Goal: Task Accomplishment & Management: Use online tool/utility

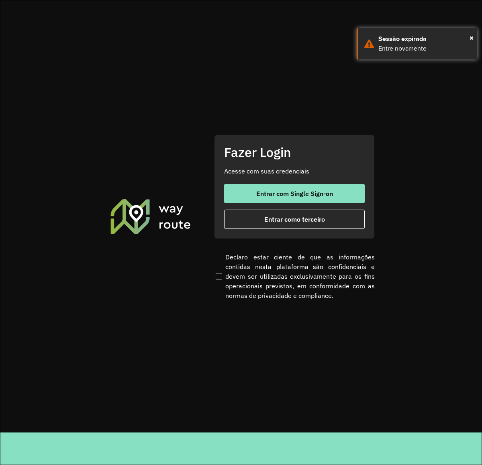
click at [312, 230] on div "Fazer Login Acesse com suas credenciais Entrar com Single Sign-on Entrar como t…" at bounding box center [294, 186] width 161 height 104
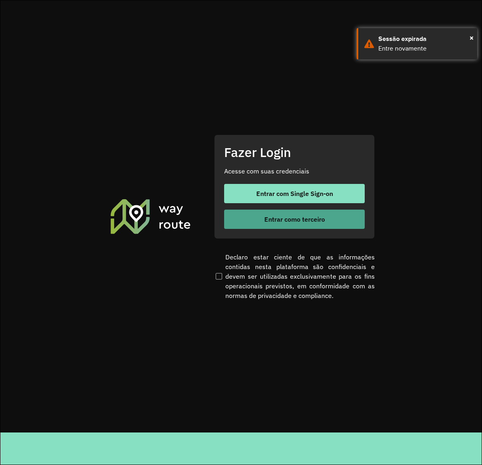
click at [316, 223] on button "Entrar como terceiro" at bounding box center [294, 219] width 141 height 19
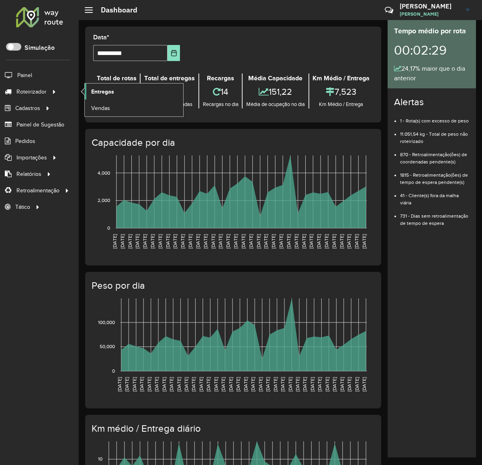
click at [103, 92] on span "Entregas" at bounding box center [102, 92] width 23 height 8
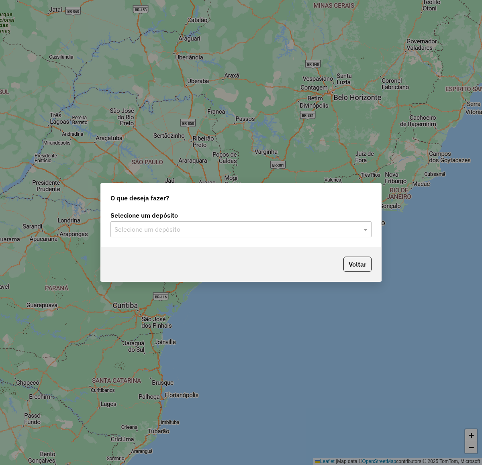
click at [239, 231] on input "text" at bounding box center [232, 230] width 237 height 10
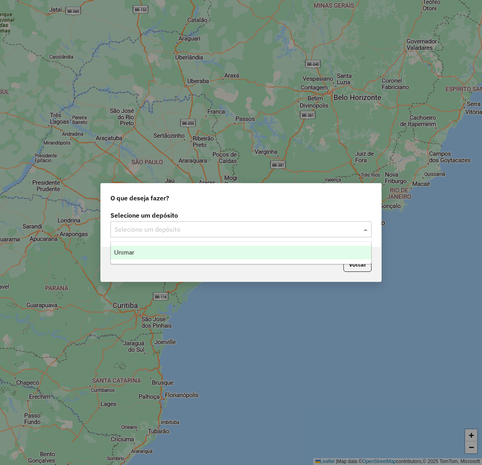
click at [176, 256] on div "Unimar" at bounding box center [241, 253] width 260 height 14
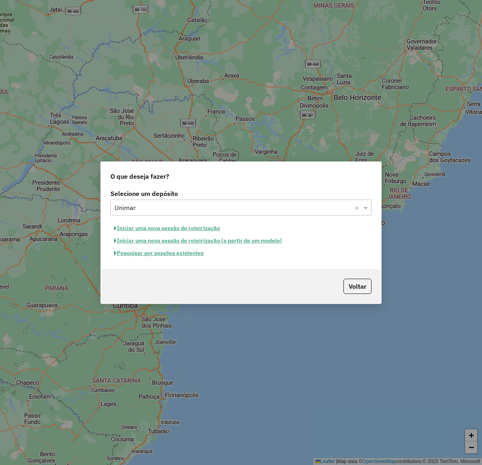
click at [179, 255] on button "Pesquisar por sessões existentes" at bounding box center [158, 253] width 97 height 12
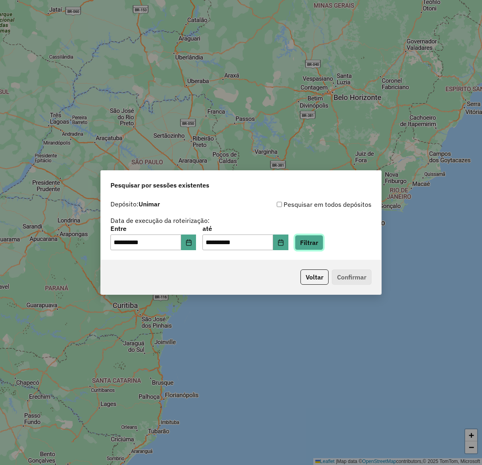
click at [316, 244] on button "Filtrar" at bounding box center [309, 242] width 29 height 15
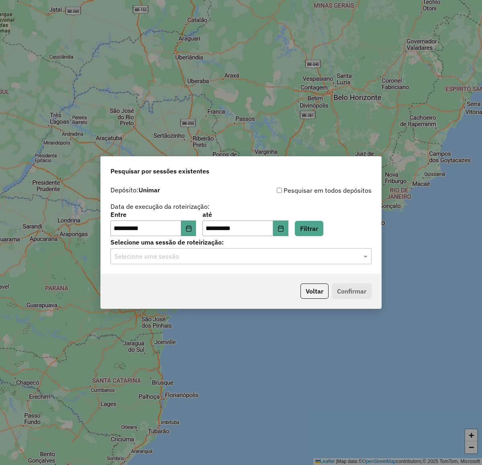
click at [209, 261] on div "Selecione uma sessão" at bounding box center [240, 256] width 261 height 16
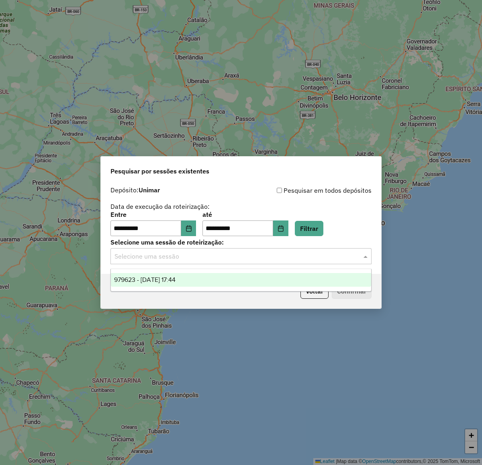
click at [208, 283] on div "979623 - 15/08/2025 17:44" at bounding box center [241, 280] width 260 height 14
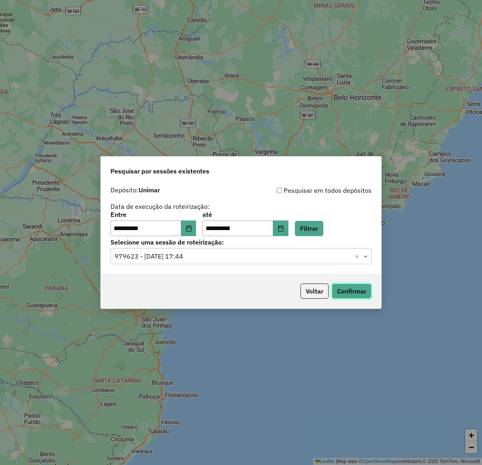
click at [354, 287] on button "Confirmar" at bounding box center [352, 290] width 40 height 15
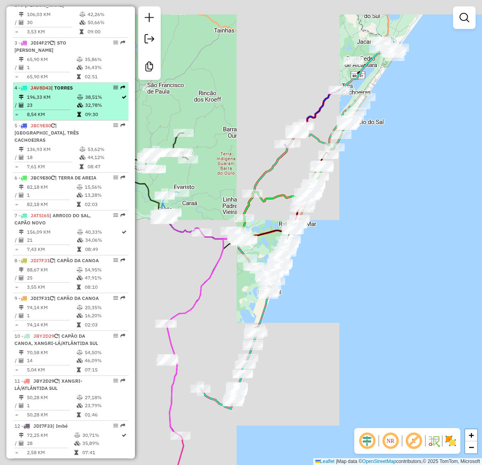
scroll to position [401, 0]
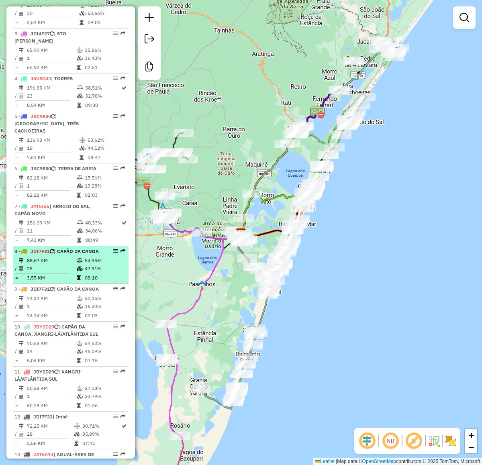
click at [51, 265] on td "88,67 KM" at bounding box center [51, 261] width 50 height 8
select select "**********"
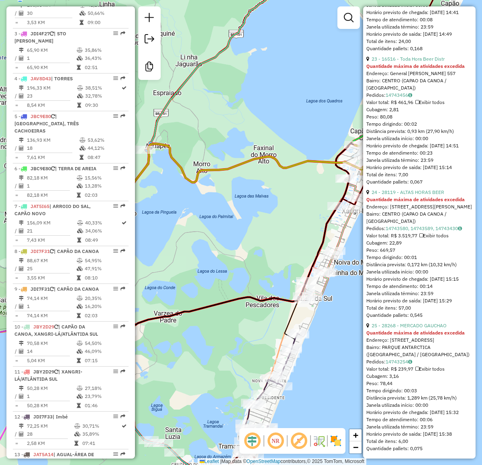
scroll to position [3305, 0]
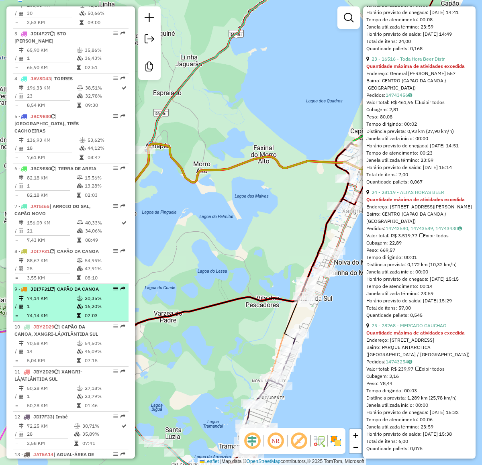
click at [44, 302] on td "74,14 KM" at bounding box center [51, 298] width 50 height 8
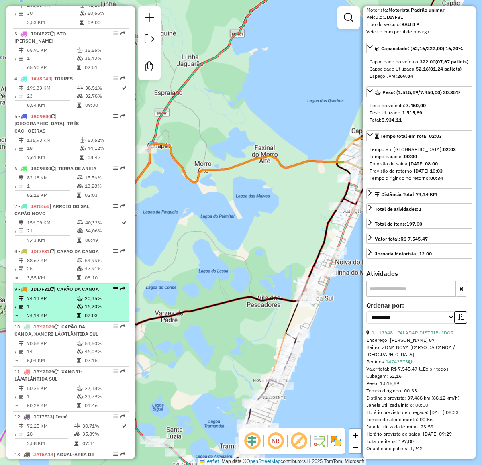
scroll to position [55, 0]
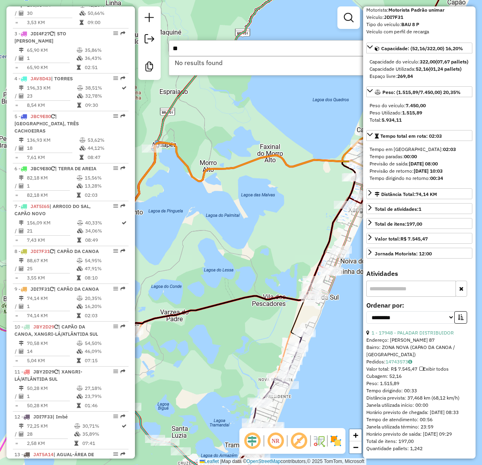
type input "*"
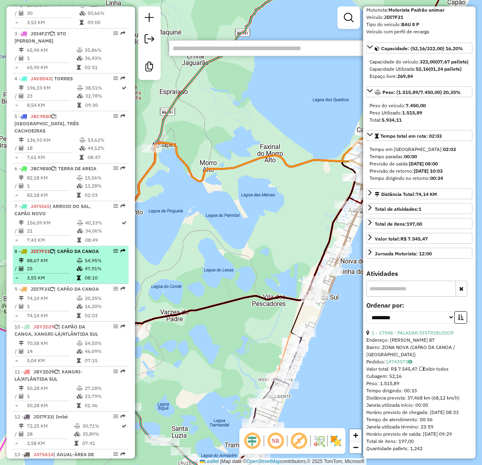
click at [61, 255] on div "8 - JDI7F31 | CAPÃO DA CANOA" at bounding box center [56, 251] width 85 height 7
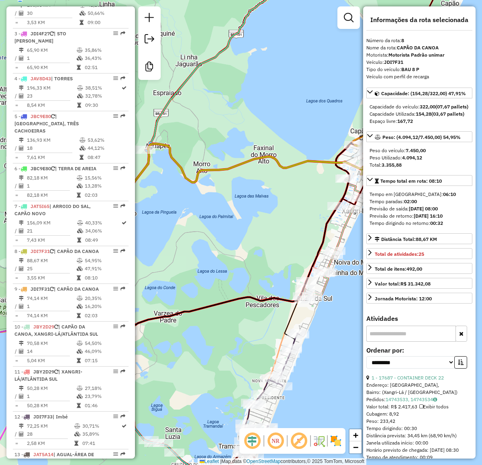
scroll to position [301, 0]
